Goal: Obtain resource: Download file/media

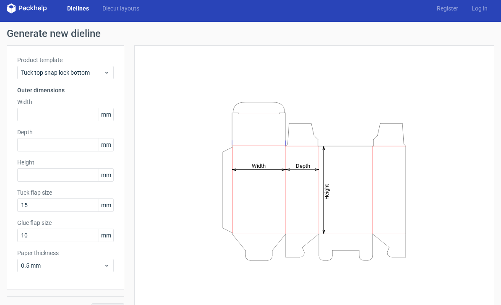
scroll to position [7, 0]
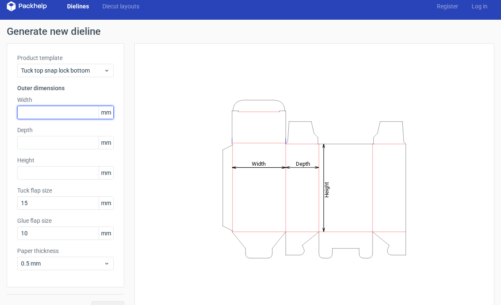
click at [77, 107] on input "text" at bounding box center [65, 112] width 97 height 13
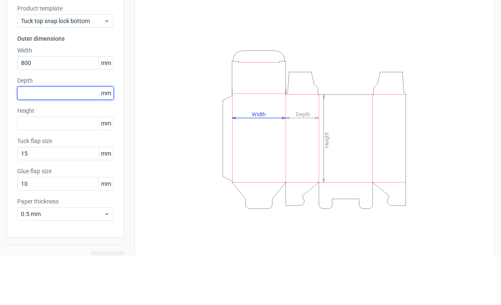
click at [79, 87] on div "Product template Tuck top snap lock bottom Outer dimensions Width 800 mm Depth …" at bounding box center [66, 165] width 118 height 244
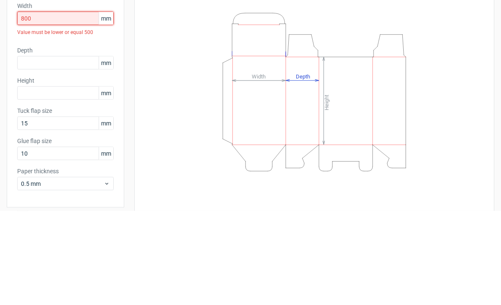
click at [72, 106] on input "800" at bounding box center [65, 112] width 97 height 13
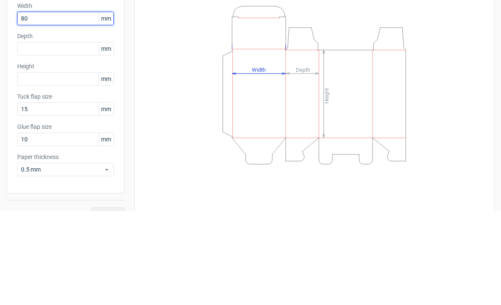
type input "8"
type input "500"
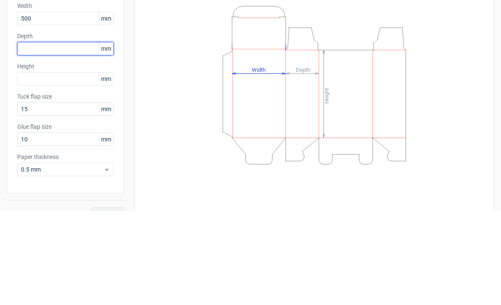
click at [80, 136] on input "text" at bounding box center [65, 142] width 97 height 13
type input "100"
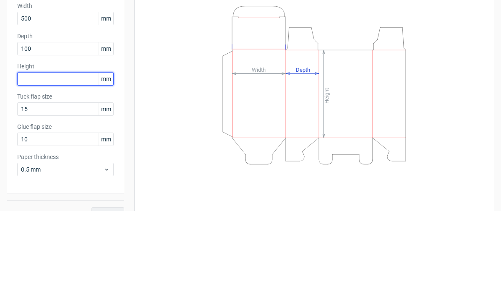
click at [71, 166] on input "text" at bounding box center [65, 172] width 97 height 13
click at [168, 93] on div "Height Depth Width" at bounding box center [314, 179] width 339 height 251
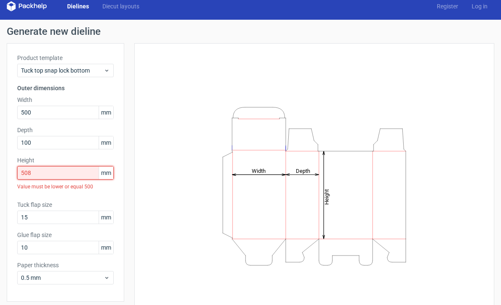
click at [82, 169] on input "508" at bounding box center [65, 172] width 97 height 13
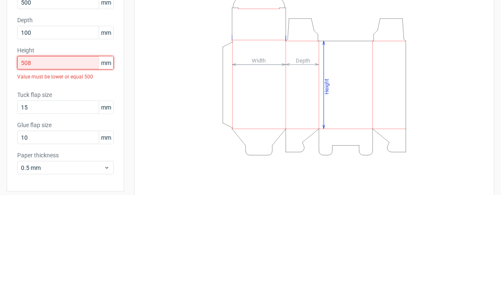
scroll to position [8, 0]
click at [77, 165] on input "508" at bounding box center [65, 171] width 97 height 13
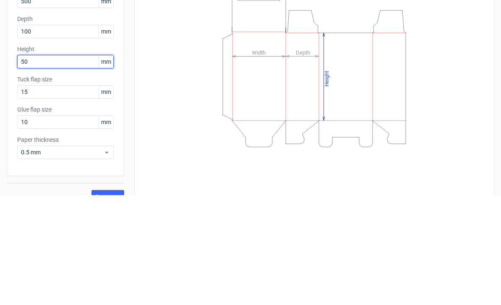
type input "500"
click at [173, 94] on div "Height Depth Width" at bounding box center [314, 177] width 339 height 251
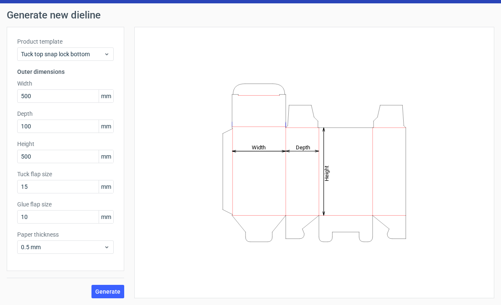
scroll to position [24, 0]
click at [112, 291] on span "Generate" at bounding box center [107, 292] width 25 height 6
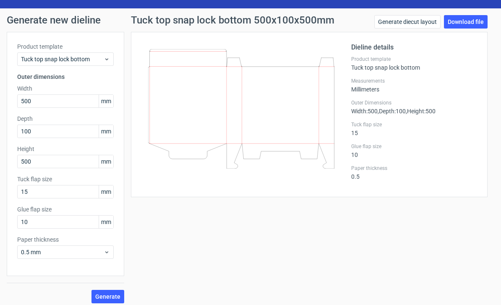
scroll to position [19, 0]
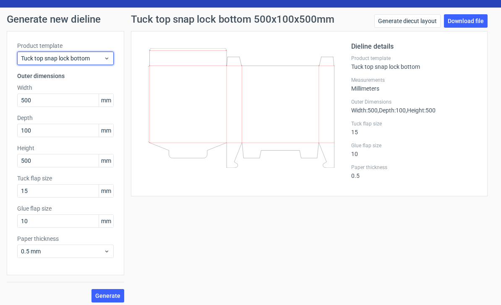
click at [102, 58] on span "Tuck top snap lock bottom" at bounding box center [62, 58] width 83 height 8
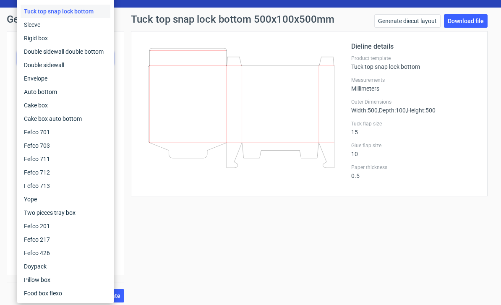
click at [251, 259] on div "Tuck top snap lock bottom 500x100x500mm Generate diecut layout Download file Di…" at bounding box center [309, 158] width 370 height 289
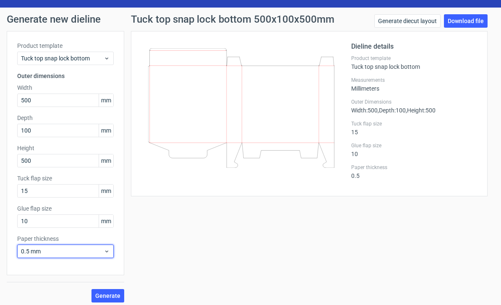
click at [83, 257] on div "0.5 mm" at bounding box center [65, 251] width 97 height 13
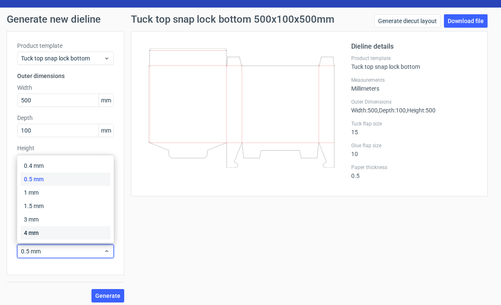
click at [44, 229] on div "4 mm" at bounding box center [66, 232] width 90 height 13
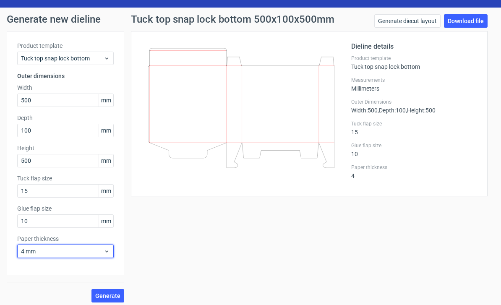
click at [102, 253] on span "4 mm" at bounding box center [62, 251] width 83 height 8
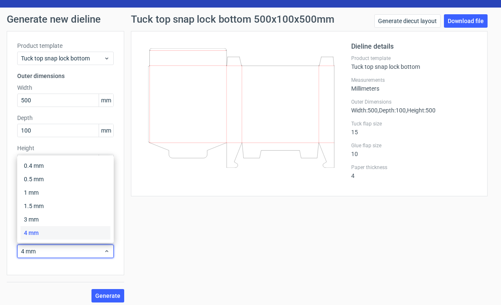
click at [174, 258] on div "Tuck top snap lock bottom 500x100x500mm Generate diecut layout Download file Di…" at bounding box center [309, 158] width 370 height 289
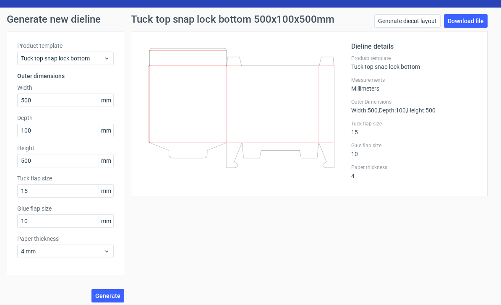
click at [110, 299] on span "Generate" at bounding box center [107, 296] width 25 height 6
click at [477, 23] on link "Download file" at bounding box center [466, 20] width 44 height 13
